Goal: Transaction & Acquisition: Book appointment/travel/reservation

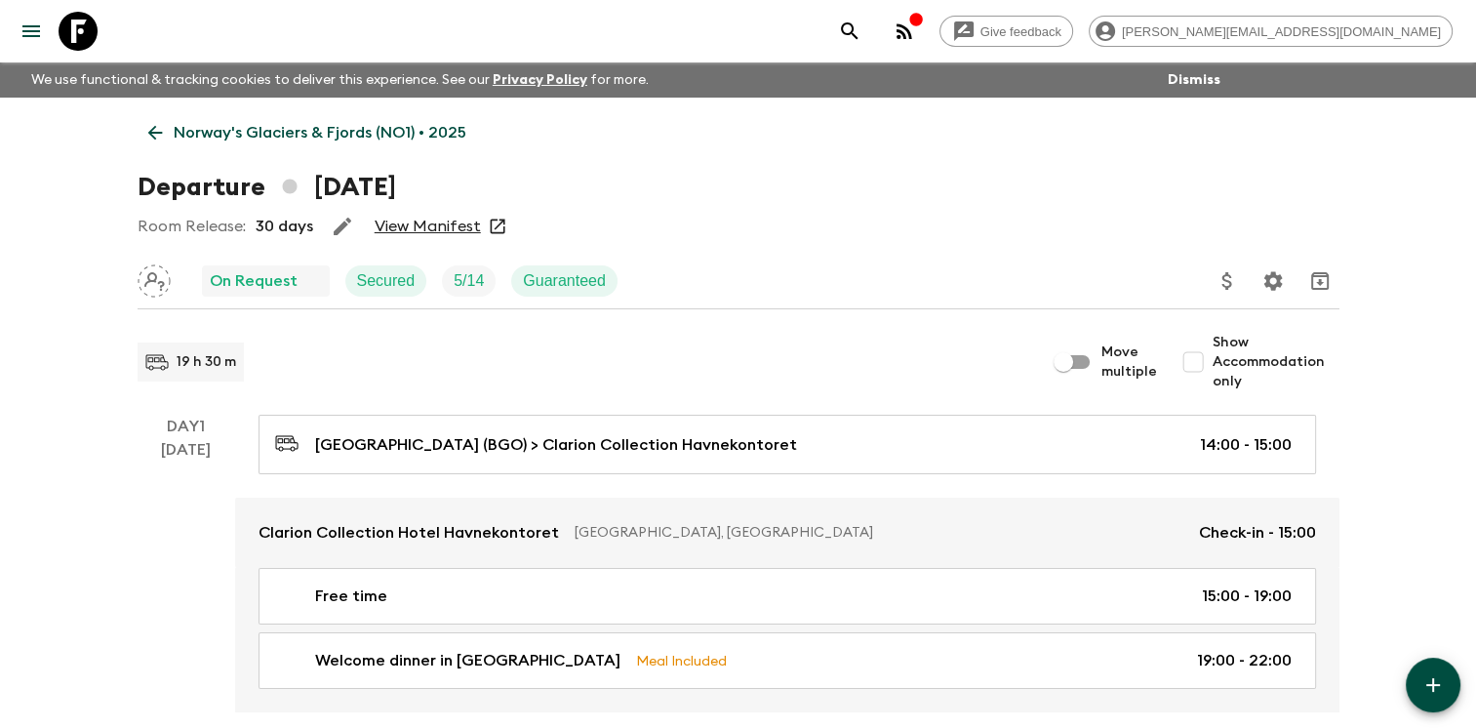
click at [149, 126] on icon at bounding box center [154, 132] width 21 height 21
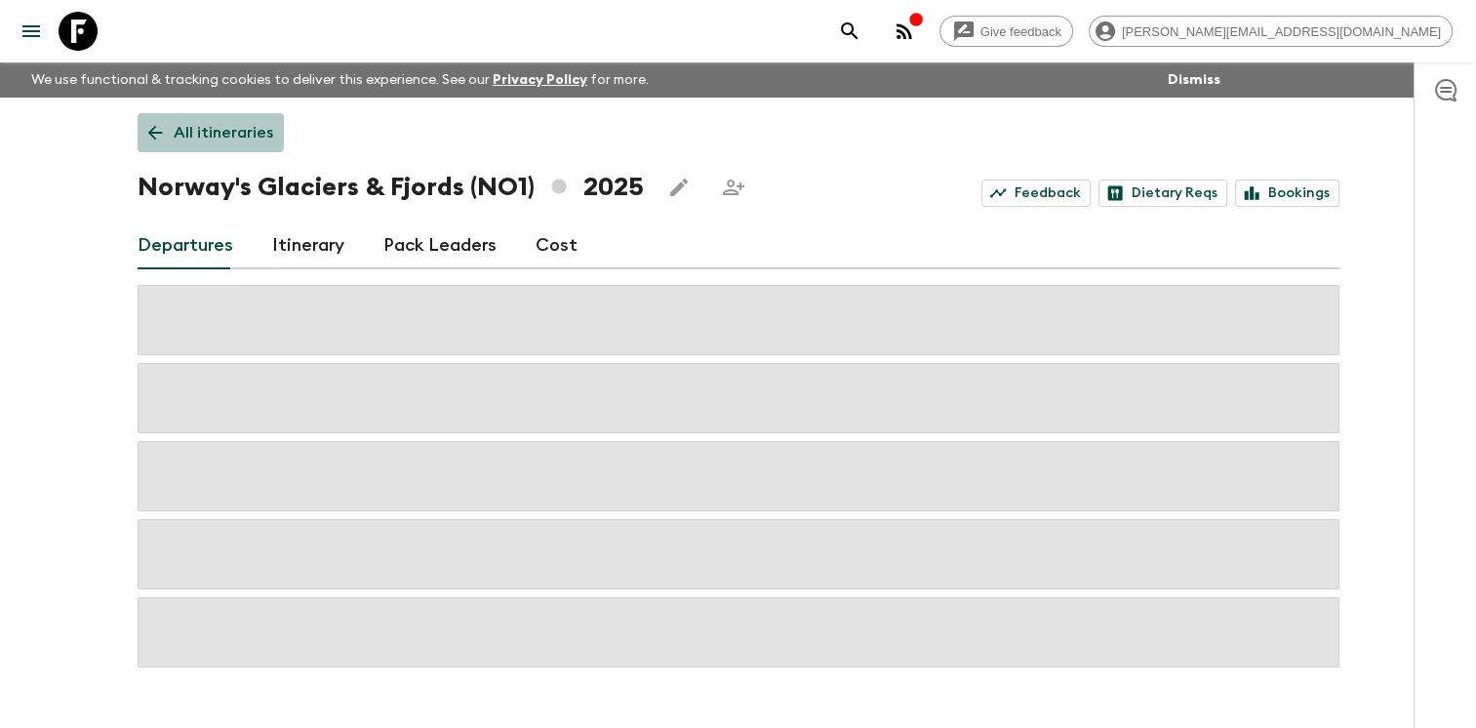
click at [151, 124] on icon at bounding box center [154, 132] width 21 height 21
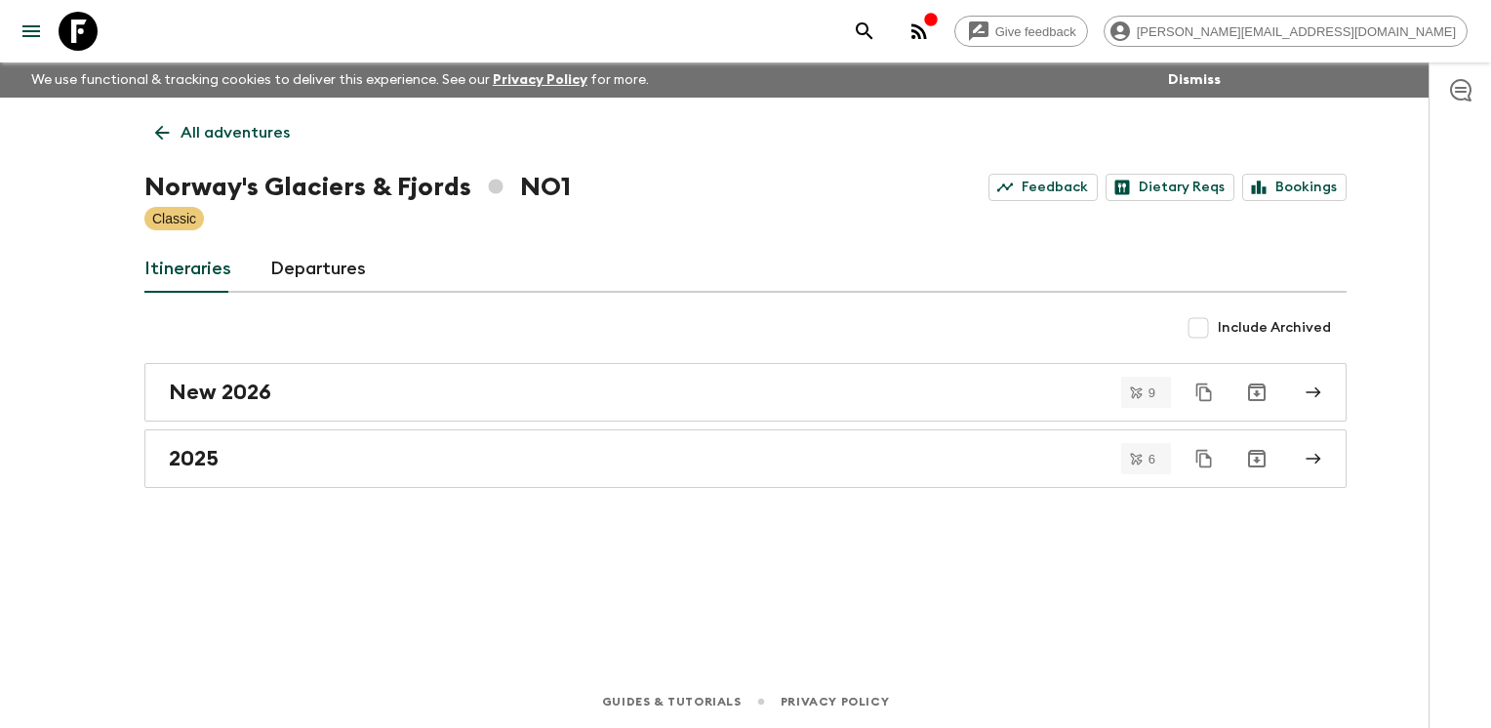
click at [308, 270] on link "Departures" at bounding box center [318, 269] width 96 height 47
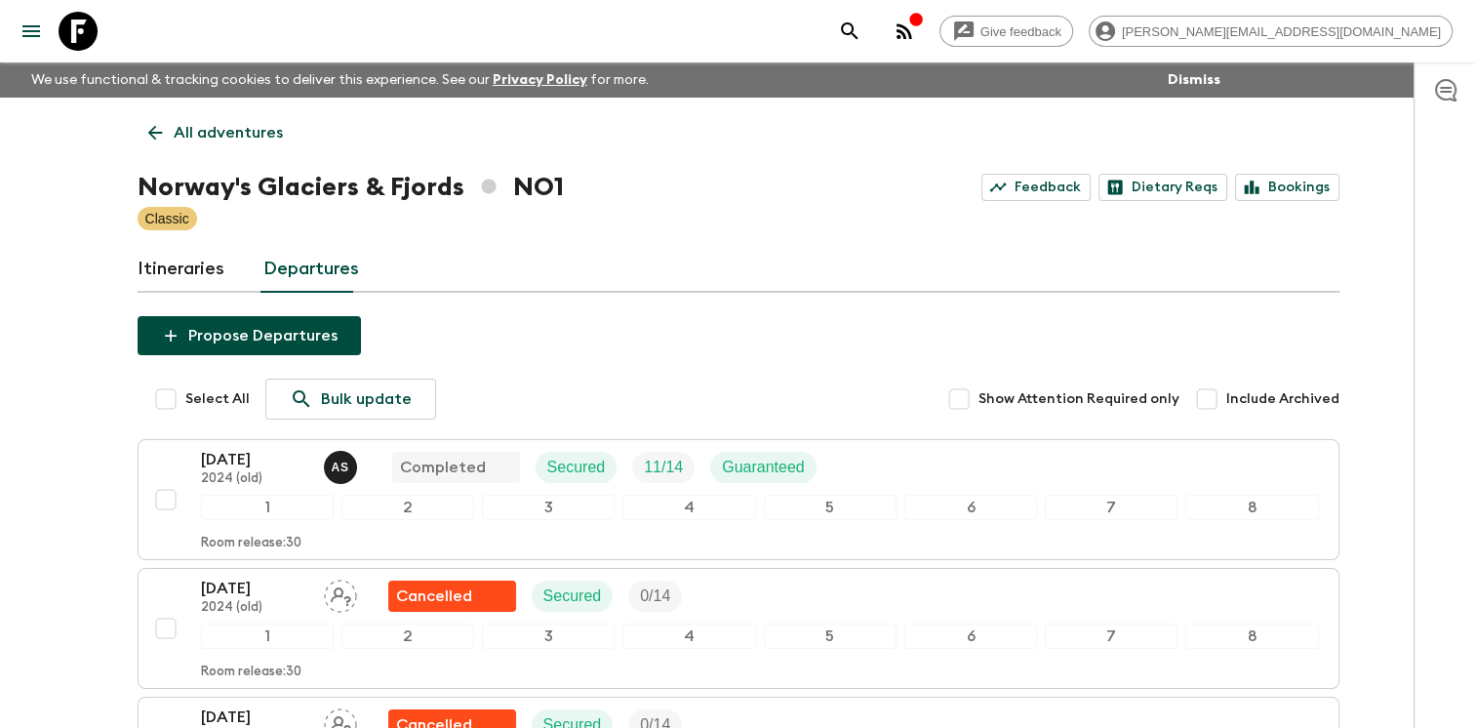
click at [184, 260] on link "Itineraries" at bounding box center [181, 269] width 87 height 47
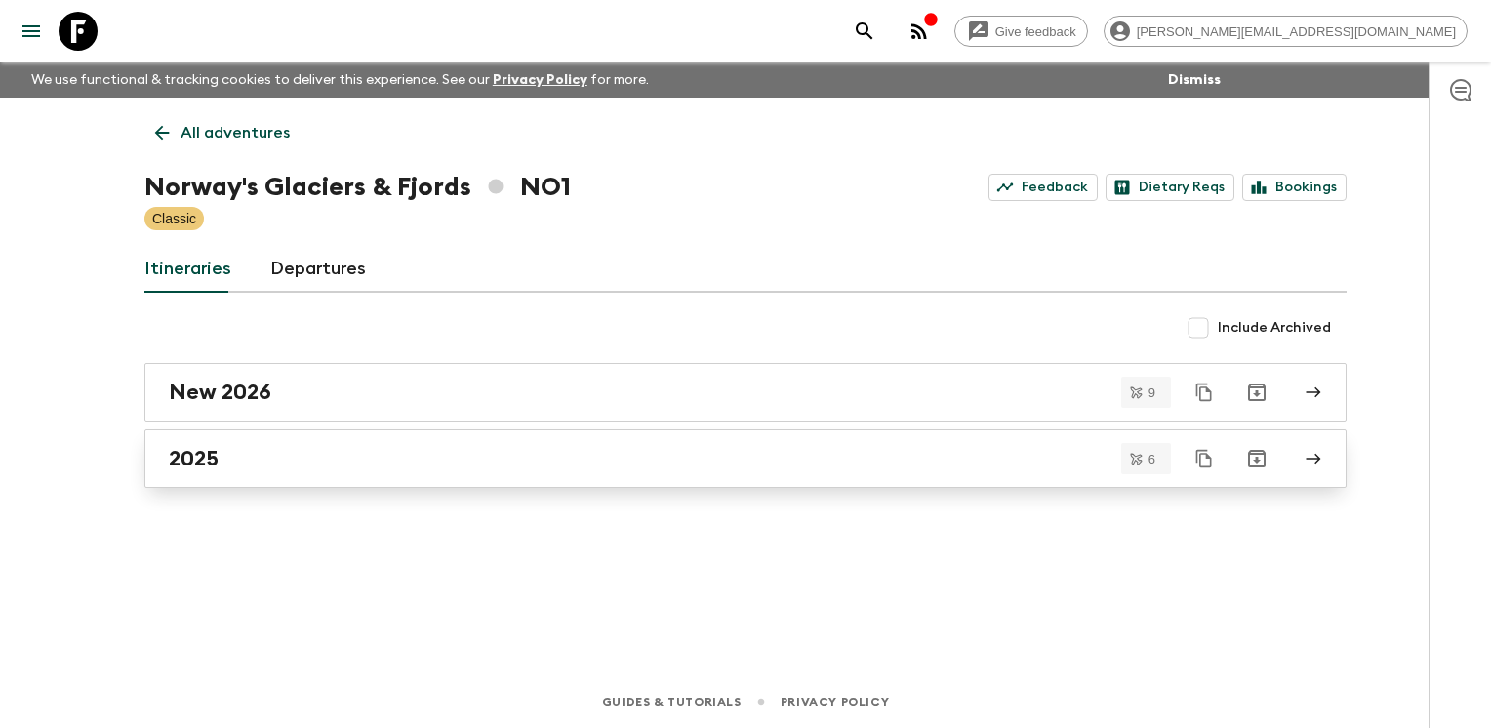
click at [192, 449] on h2 "2025" at bounding box center [194, 458] width 50 height 25
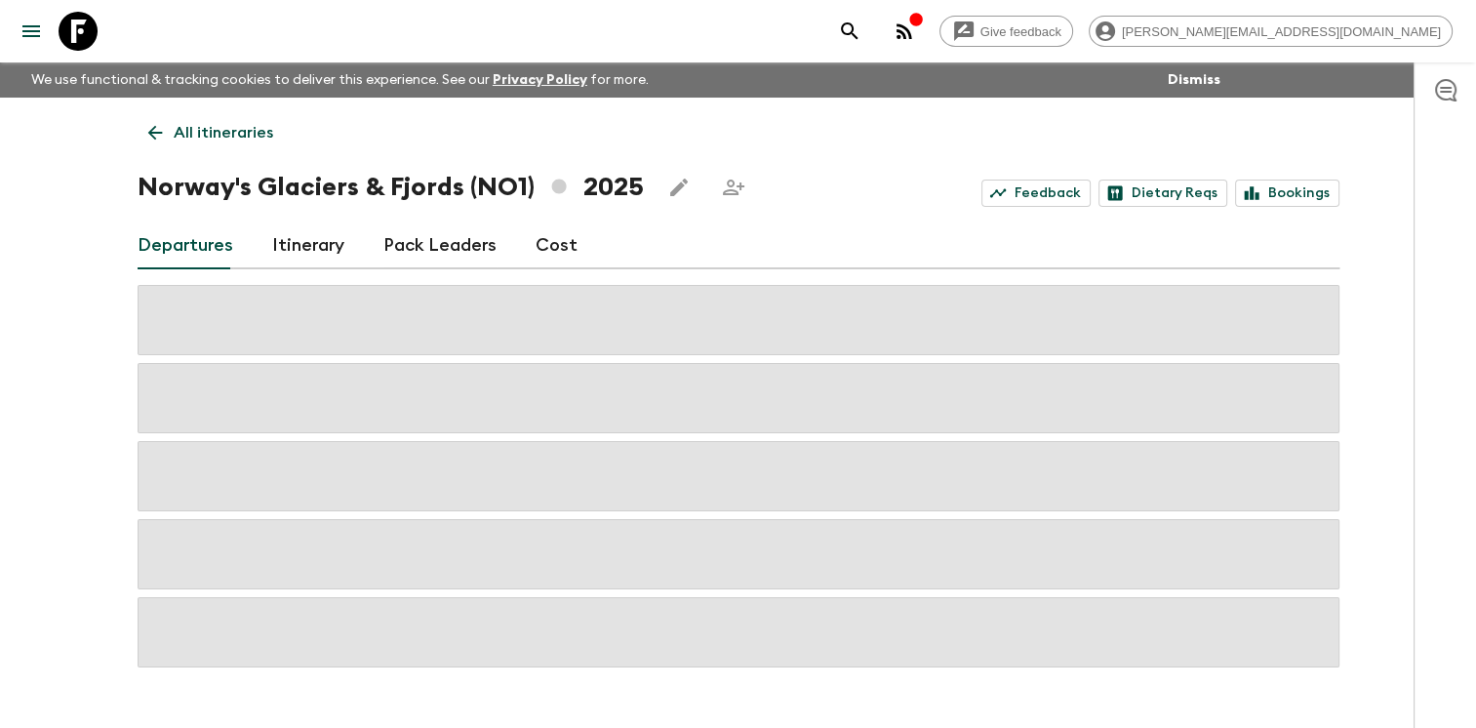
click at [542, 243] on link "Cost" at bounding box center [557, 245] width 42 height 47
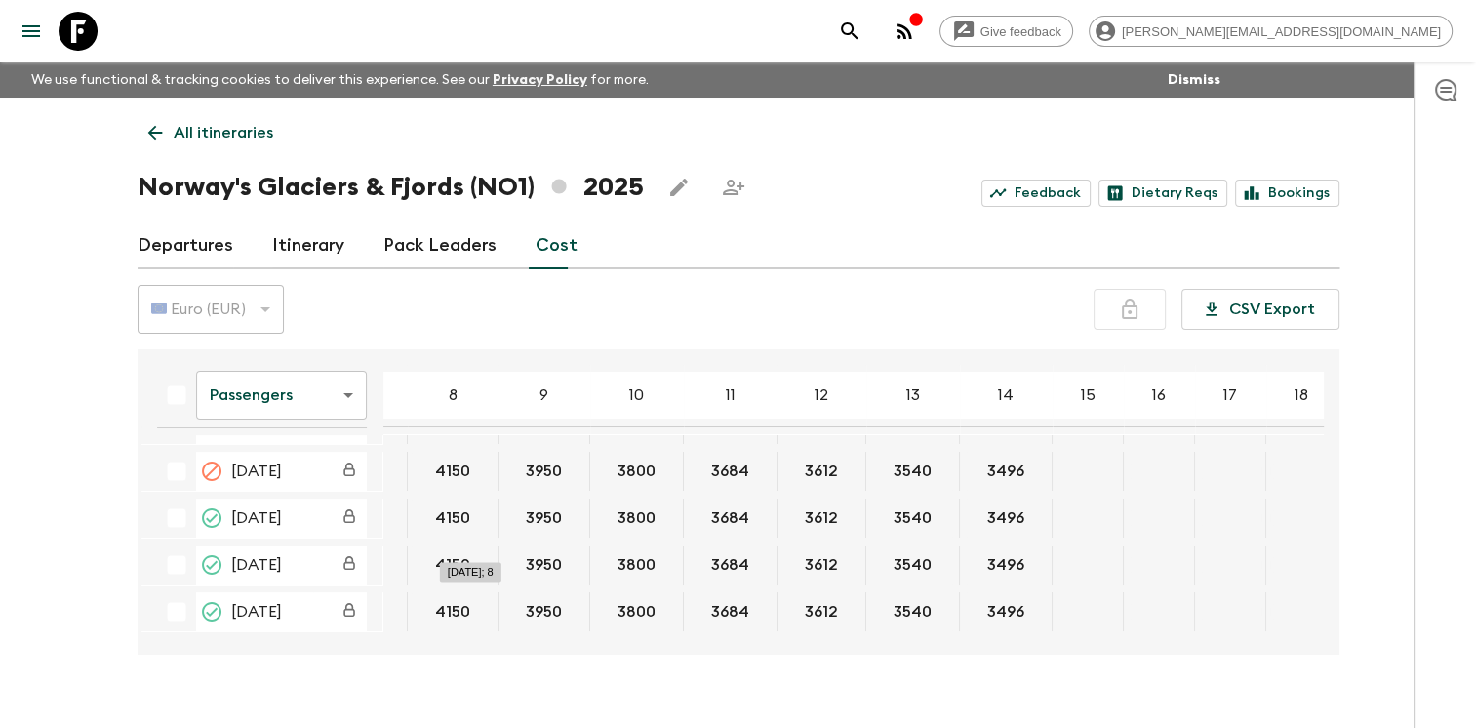
scroll to position [91, 0]
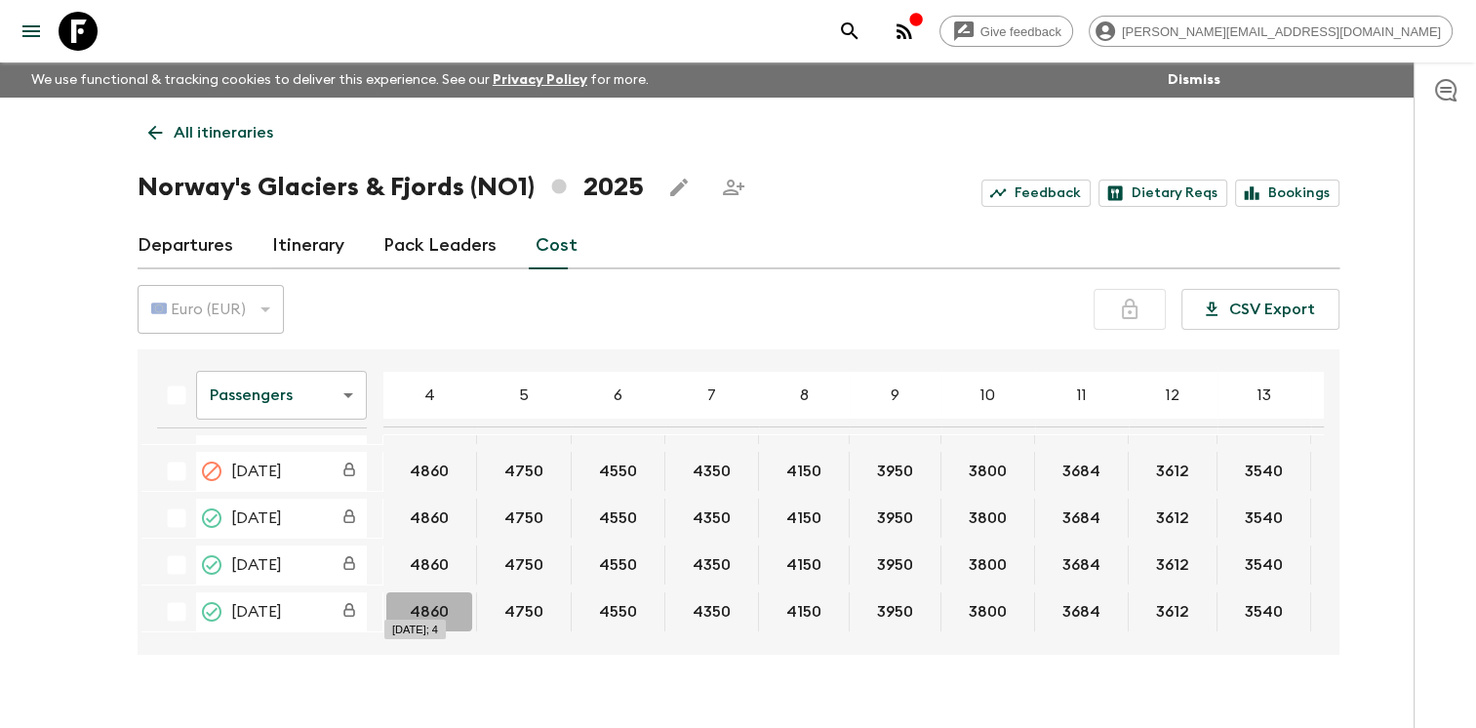
drag, startPoint x: 407, startPoint y: 601, endPoint x: 459, endPoint y: 607, distance: 52.0
click at [459, 607] on button "4860" at bounding box center [429, 611] width 86 height 39
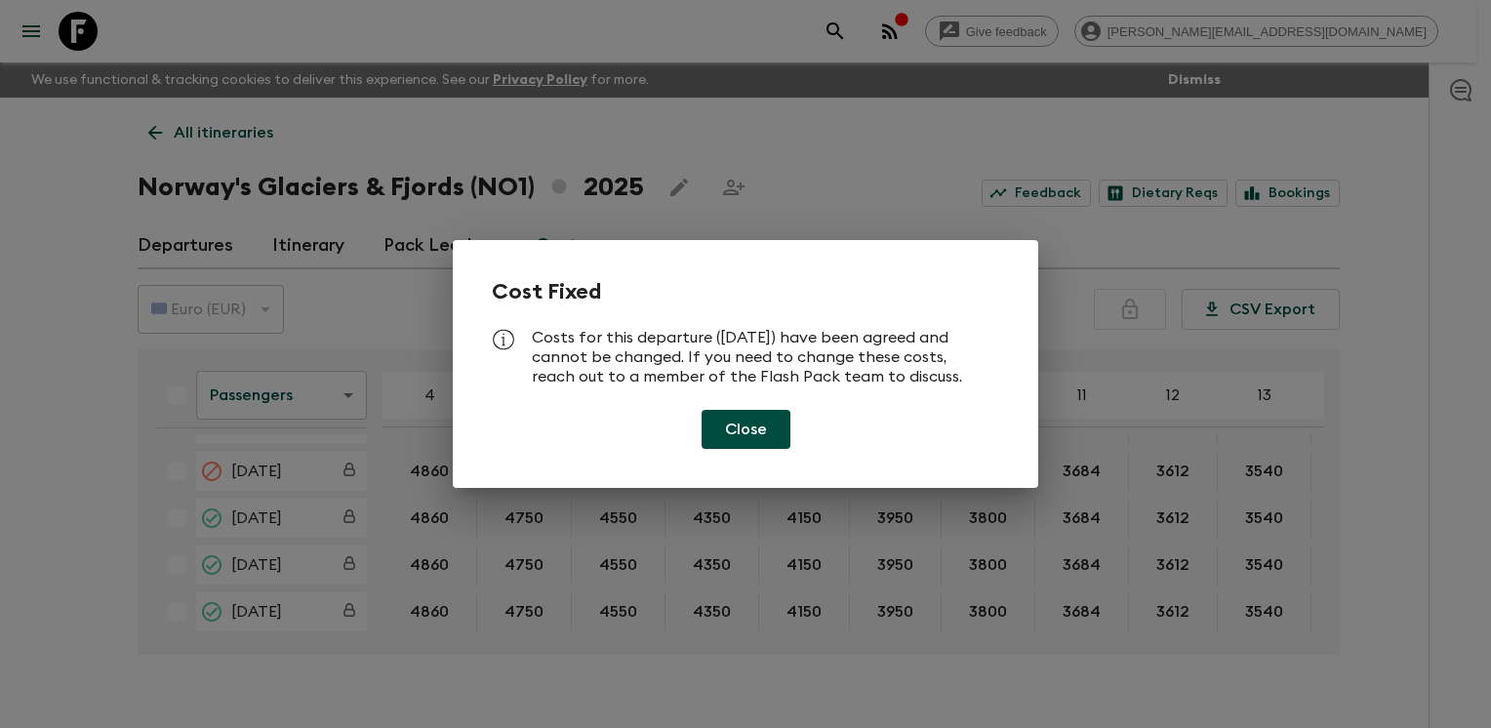
click at [734, 427] on button "Close" at bounding box center [745, 429] width 89 height 39
